Goal: Navigation & Orientation: Find specific page/section

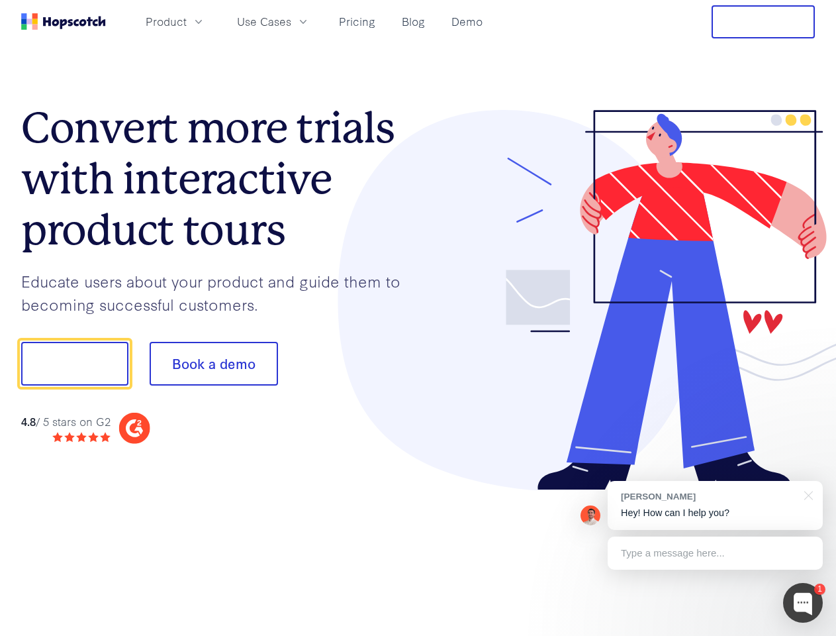
click at [419, 318] on div at bounding box center [617, 300] width 397 height 381
click at [187, 21] on span "Product" at bounding box center [166, 21] width 41 height 17
click at [291, 21] on span "Use Cases" at bounding box center [264, 21] width 54 height 17
click at [764, 22] on button "Free Trial" at bounding box center [763, 21] width 103 height 33
click at [74, 364] on button "Show me!" at bounding box center [74, 364] width 107 height 44
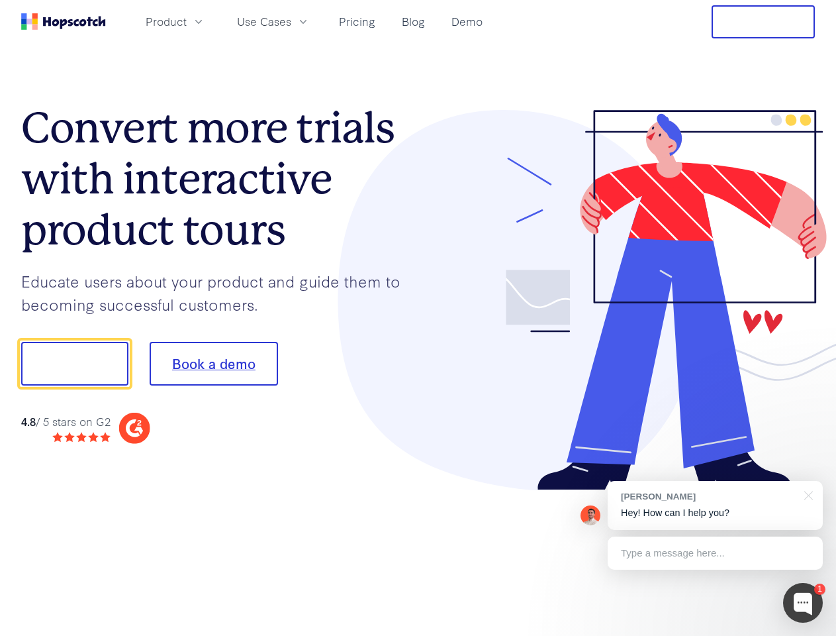
click at [213, 364] on button "Book a demo" at bounding box center [214, 364] width 128 height 44
click at [803, 603] on div at bounding box center [803, 603] width 40 height 40
click at [715, 505] on div "[PERSON_NAME] Hey! How can I help you?" at bounding box center [715, 505] width 215 height 49
click at [807, 494] on div at bounding box center [806, 494] width 33 height 27
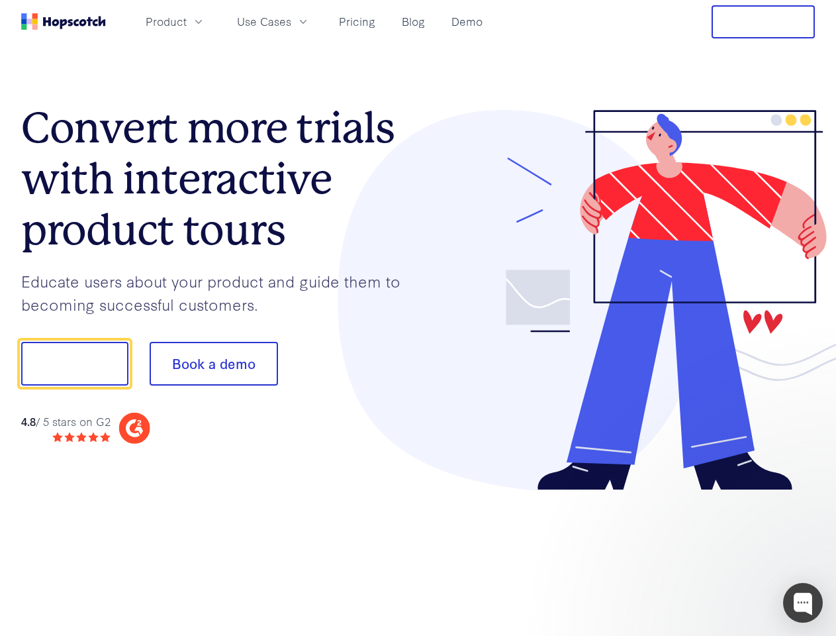
click at [715, 553] on div at bounding box center [699, 451] width 248 height 264
